Goal: Task Accomplishment & Management: Use online tool/utility

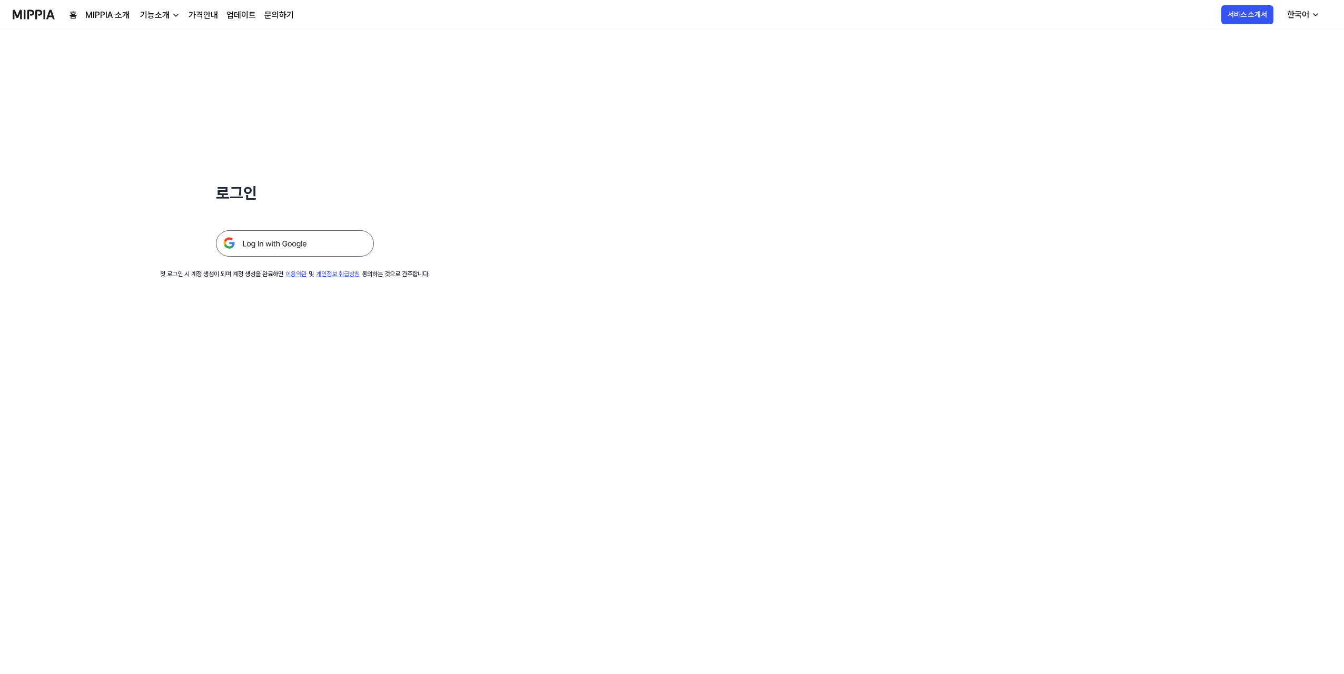
click at [275, 247] on img at bounding box center [295, 243] width 158 height 26
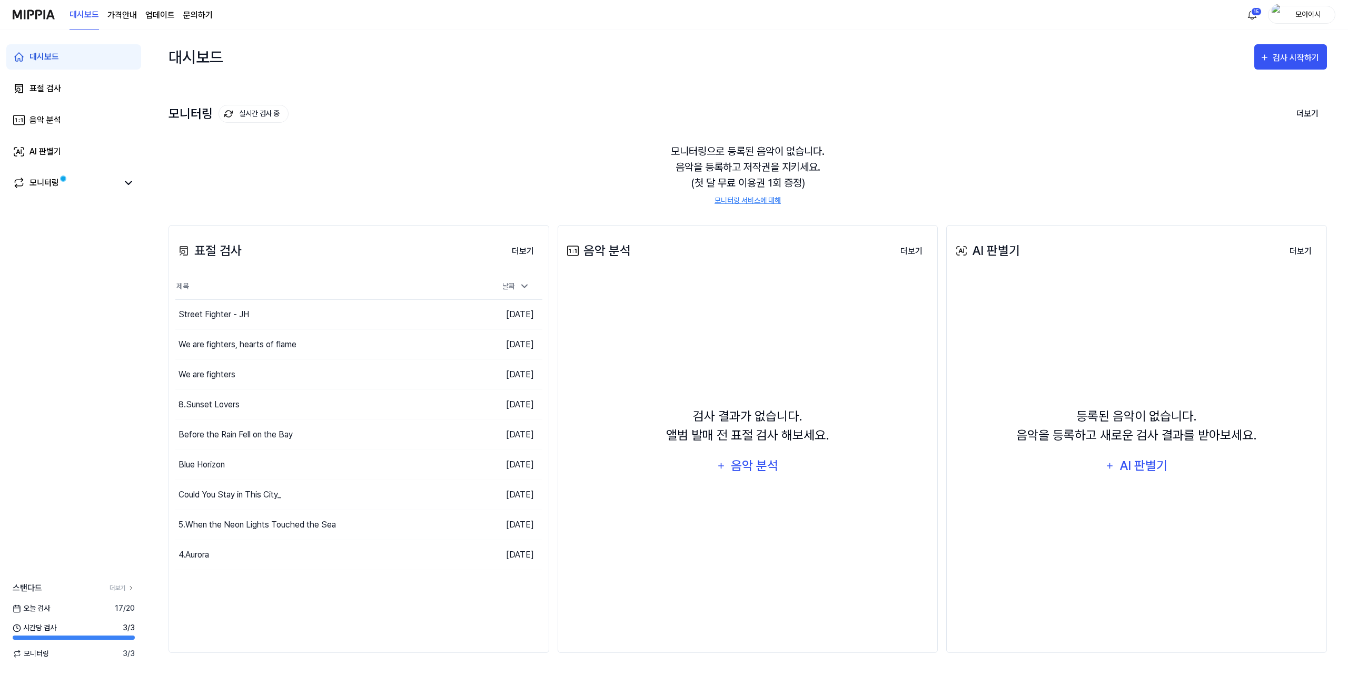
click at [1295, 70] on div "검사 시작하기" at bounding box center [1291, 57] width 73 height 34
click at [1293, 63] on div "검사 시작하기" at bounding box center [1297, 58] width 49 height 14
click at [1256, 93] on div "표절 검사" at bounding box center [1272, 90] width 92 height 14
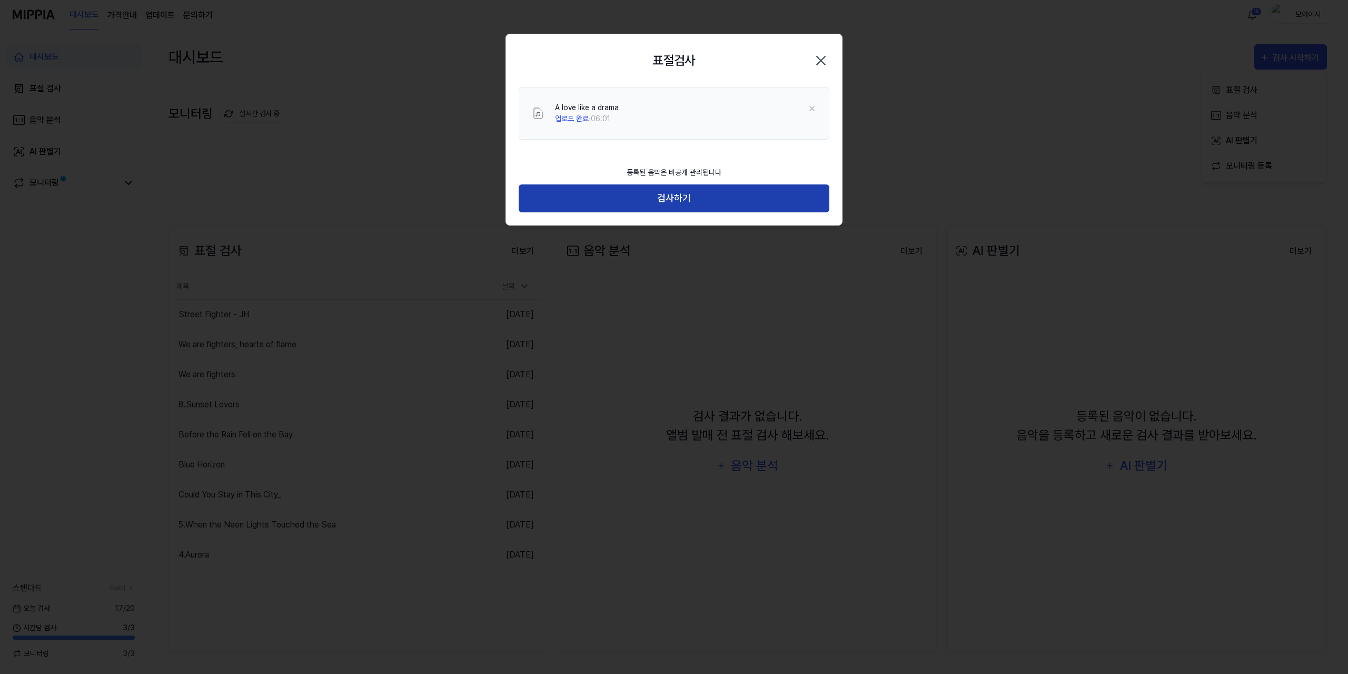
click at [684, 196] on button "검사하기" at bounding box center [674, 198] width 311 height 28
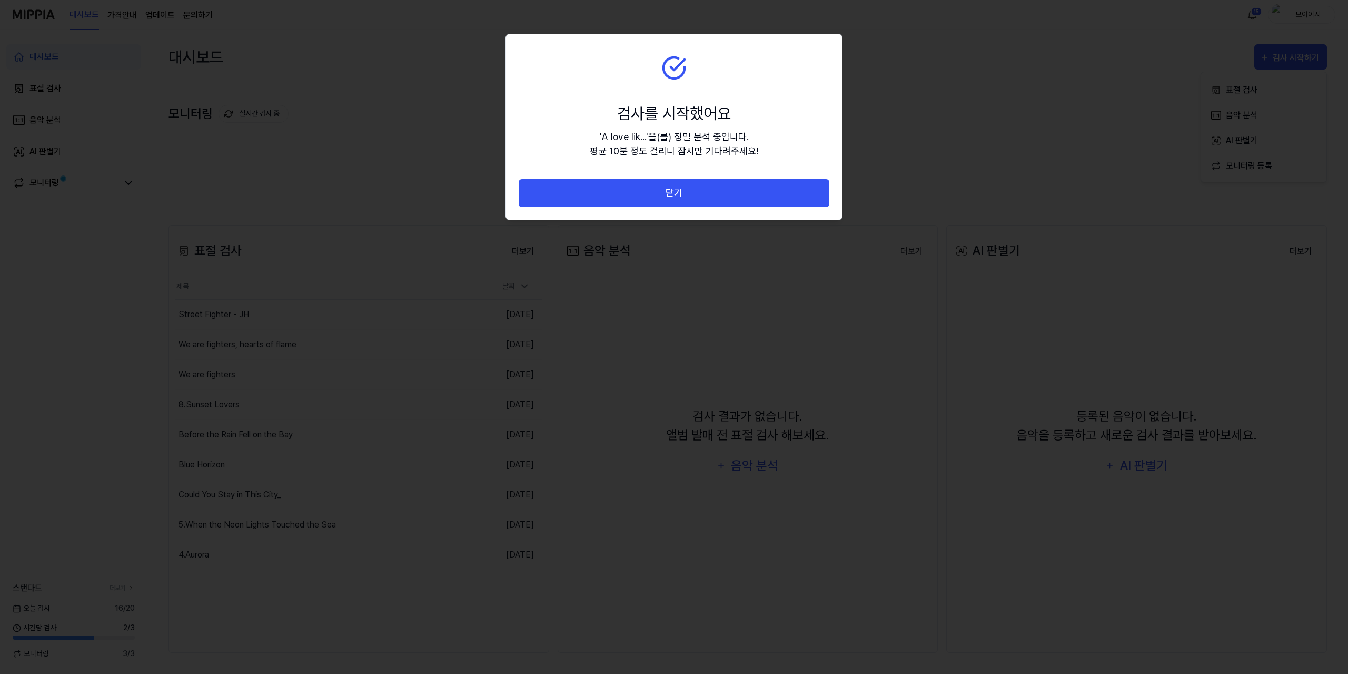
click at [684, 196] on button "닫기" at bounding box center [674, 193] width 311 height 28
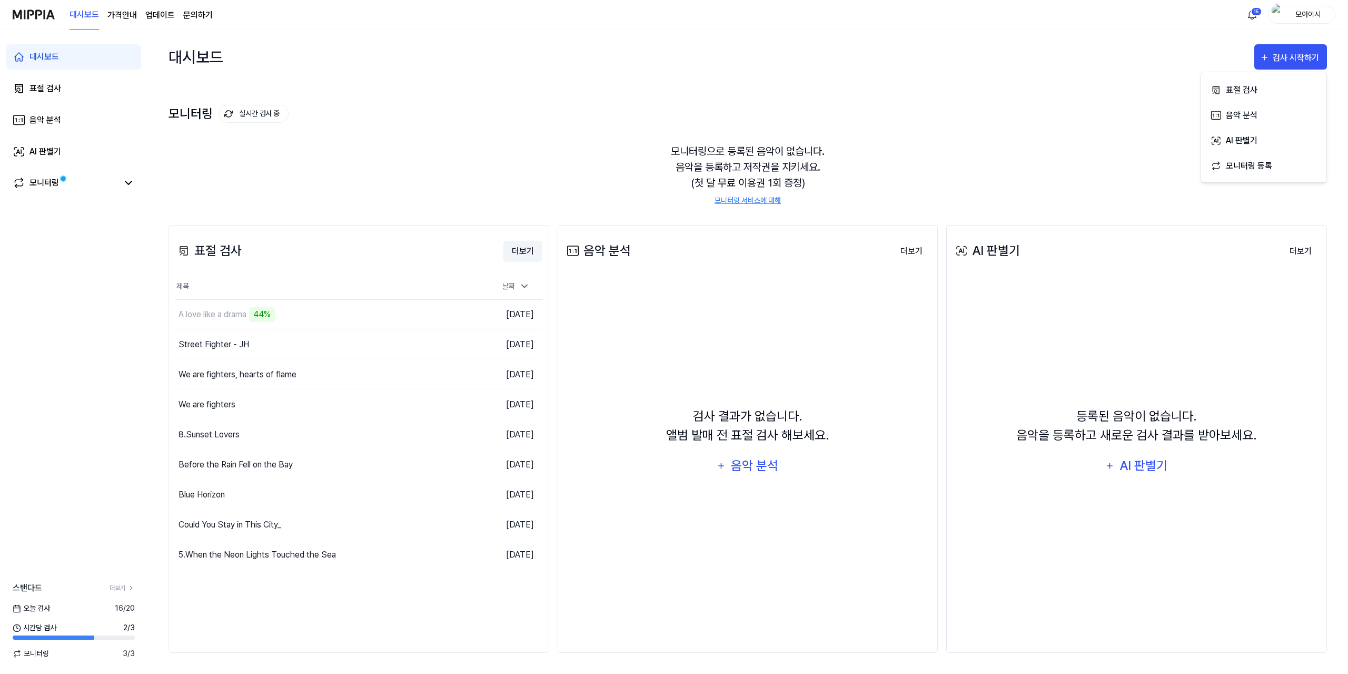
click at [527, 249] on button "더보기" at bounding box center [523, 251] width 39 height 21
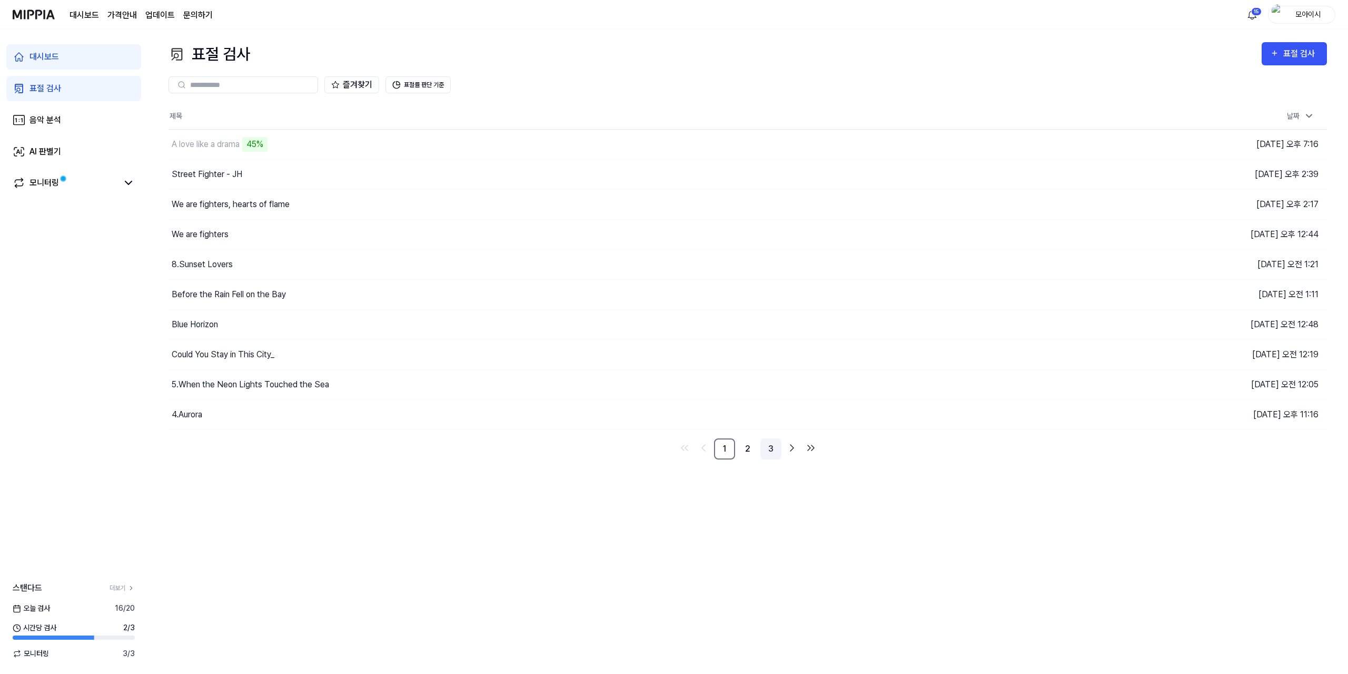
click at [773, 449] on link "3" at bounding box center [771, 448] width 21 height 21
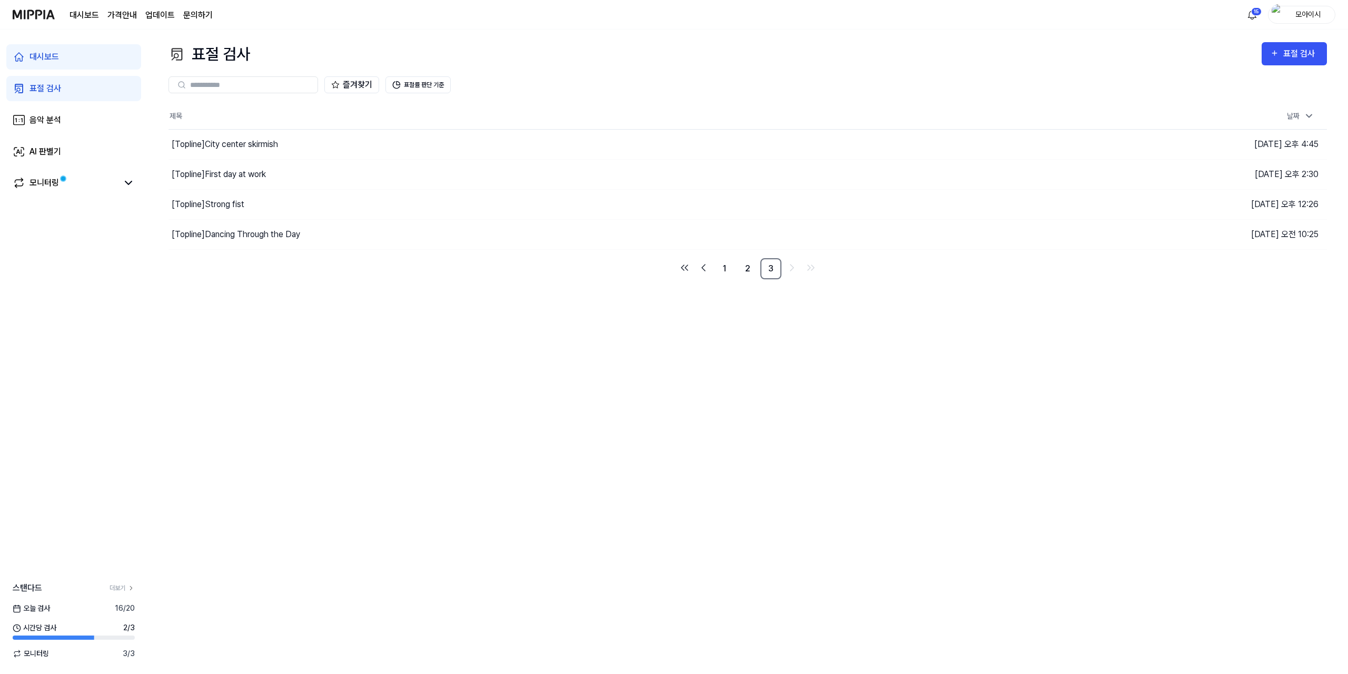
click at [218, 415] on div "표절 검사 표절 검사 표절 검사 음악 분석 AI 판별기 즐겨찾기 표절률 판단 기준 제목 날짜 [Topline] City center skirm…" at bounding box center [747, 351] width 1201 height 644
click at [726, 271] on link "1" at bounding box center [724, 268] width 21 height 21
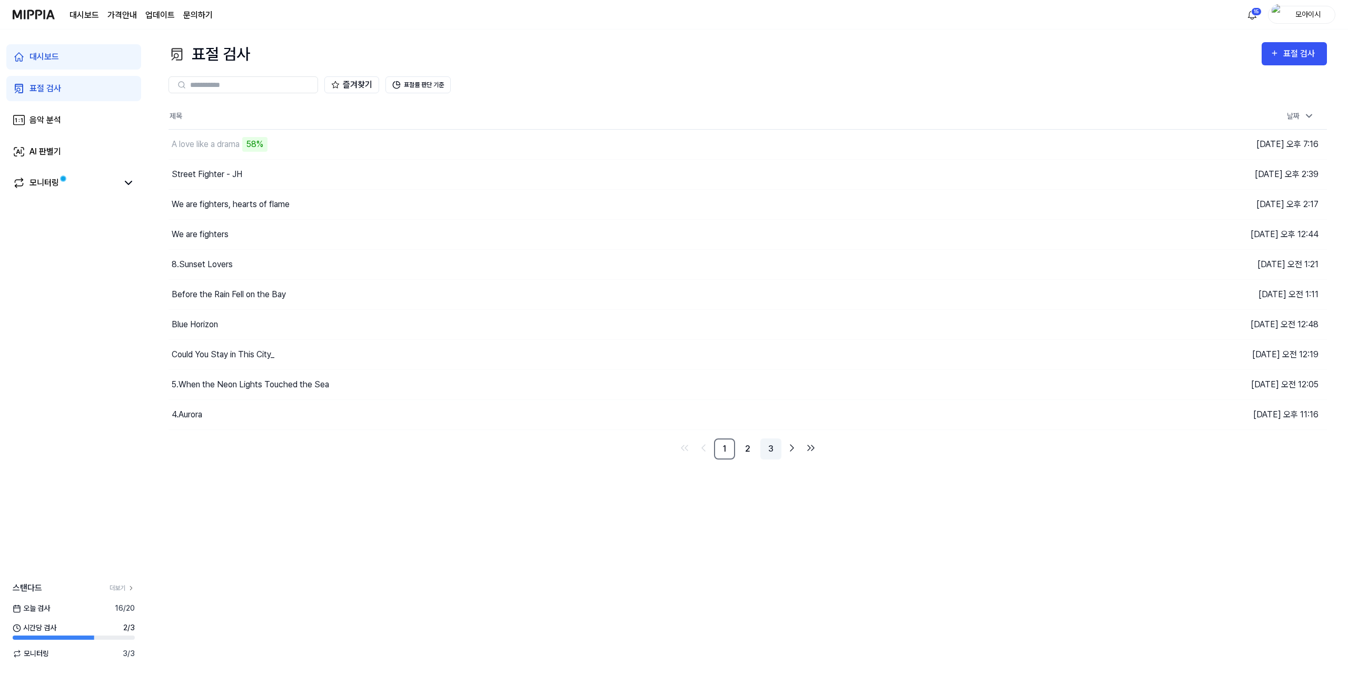
click at [774, 446] on link "3" at bounding box center [771, 448] width 21 height 21
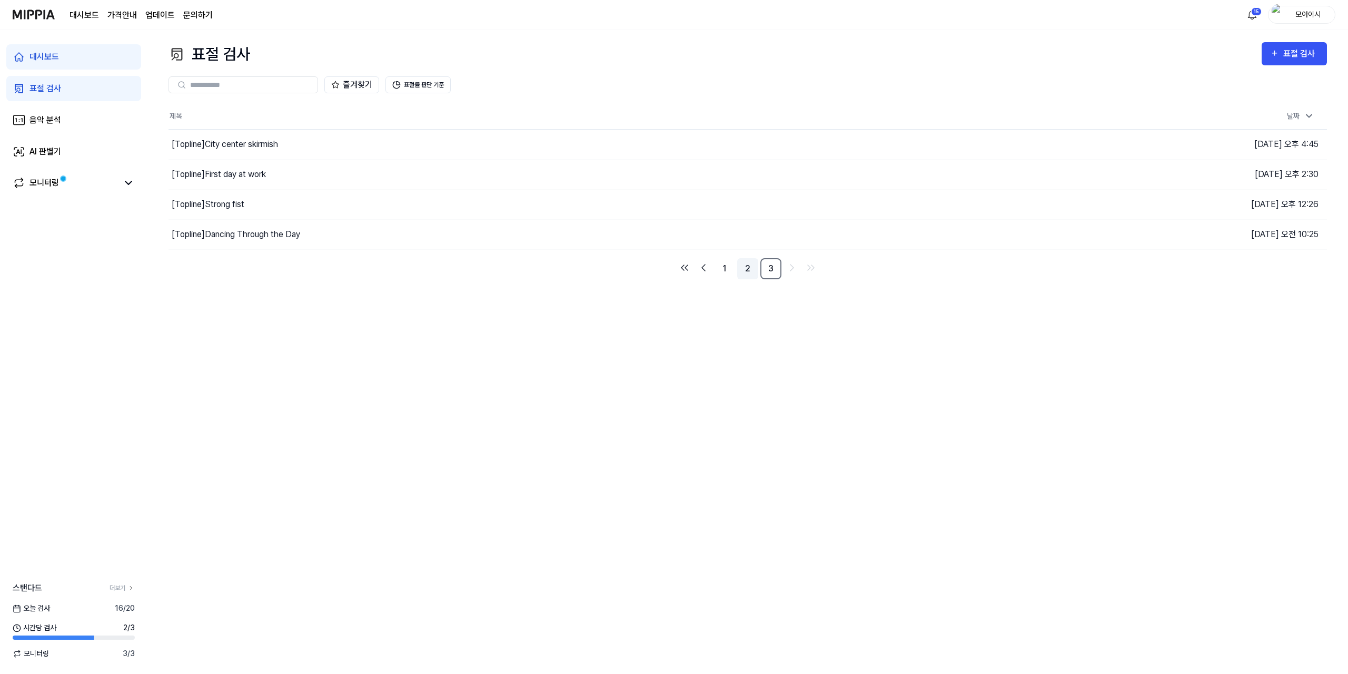
click at [739, 272] on link "2" at bounding box center [747, 268] width 21 height 21
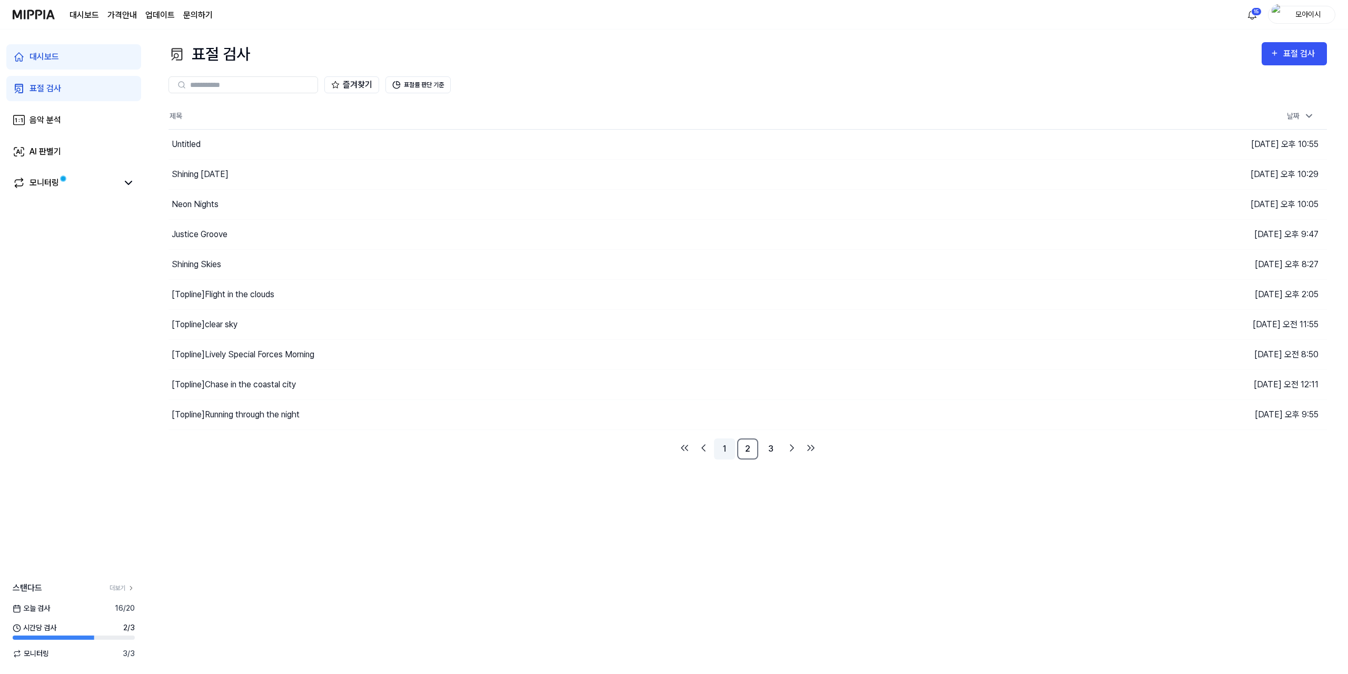
click at [727, 448] on link "1" at bounding box center [724, 448] width 21 height 21
click at [770, 452] on link "3" at bounding box center [771, 448] width 21 height 21
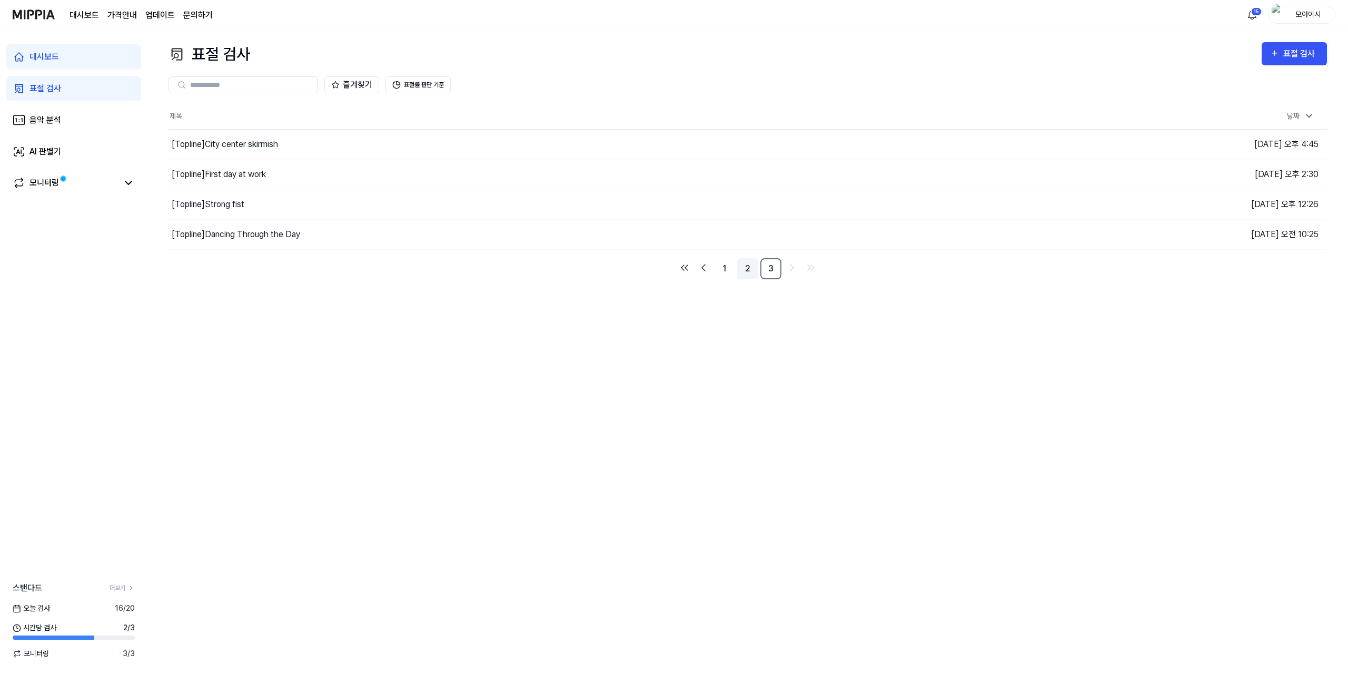
click at [752, 267] on link "2" at bounding box center [747, 268] width 21 height 21
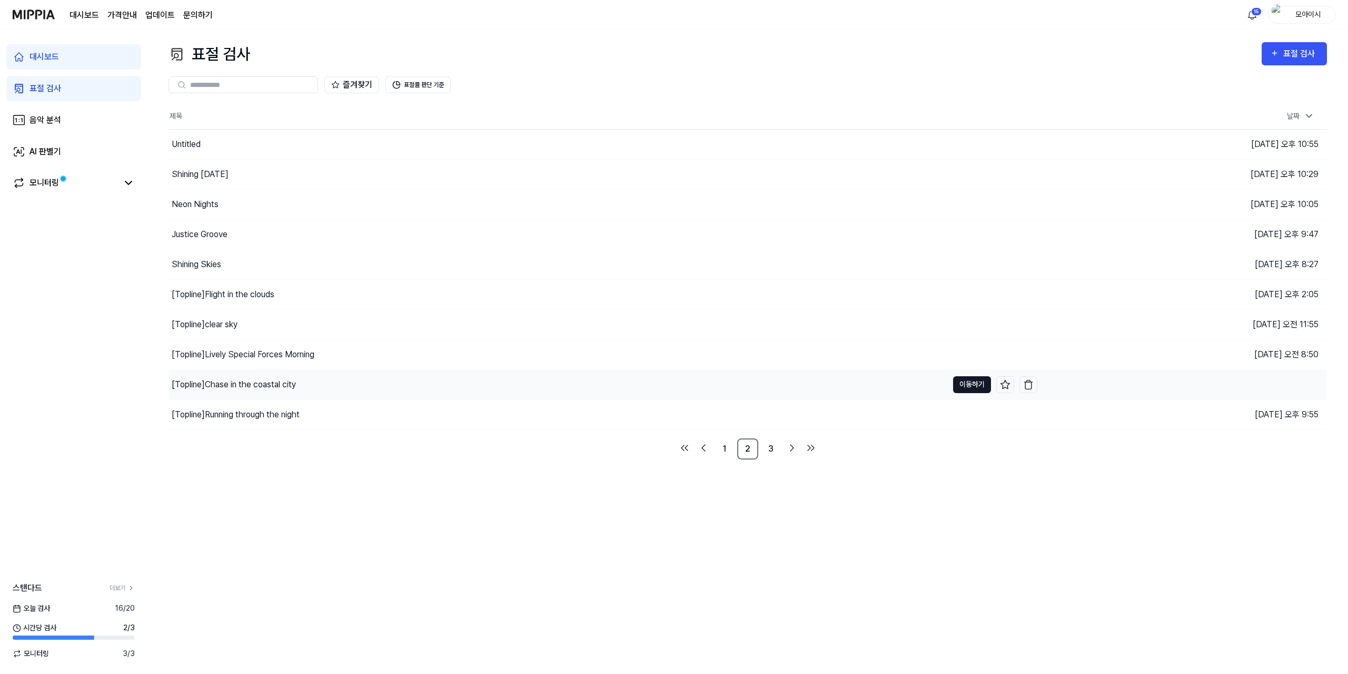
click at [960, 385] on button "이동하기" at bounding box center [972, 384] width 38 height 17
